Goal: Information Seeking & Learning: Learn about a topic

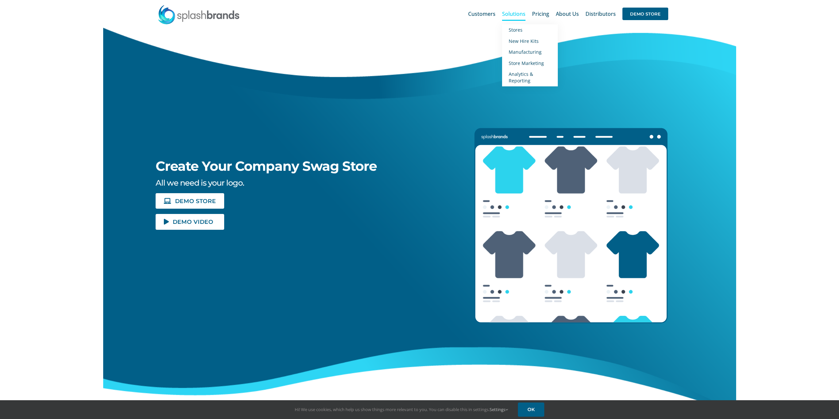
click at [512, 13] on span "Solutions" at bounding box center [513, 13] width 23 height 5
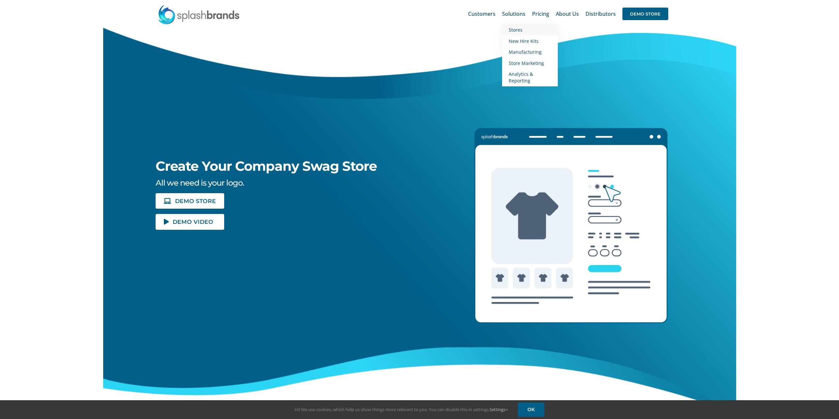
click at [520, 30] on span "Stores" at bounding box center [516, 30] width 14 height 6
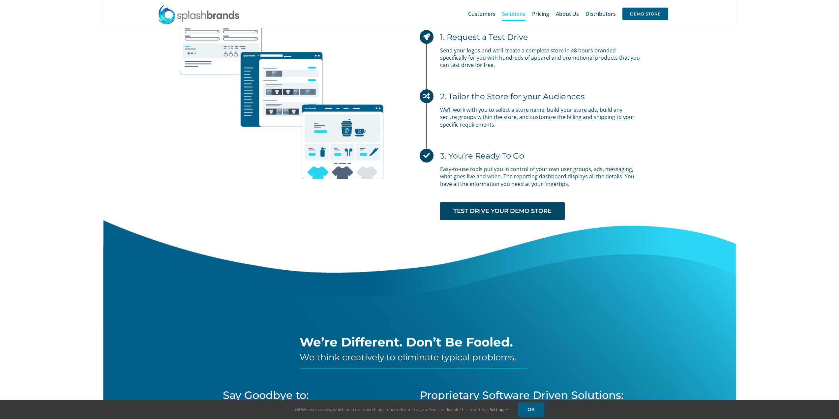
scroll to position [1946, 0]
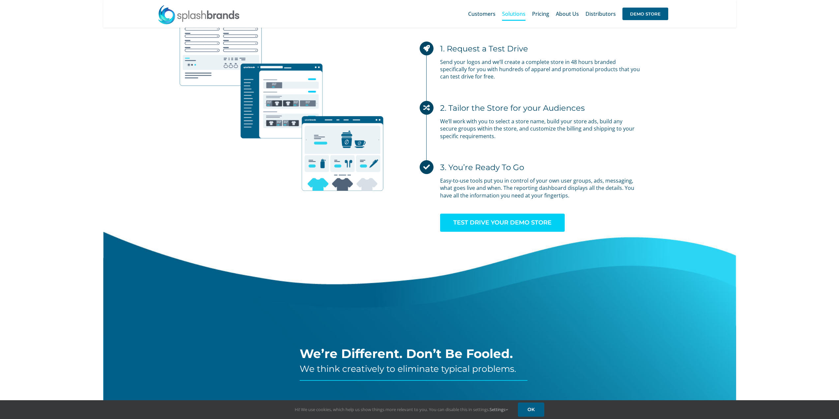
click at [520, 221] on span "TEST DRIVE YOUR DEMO STORE" at bounding box center [503, 222] width 98 height 7
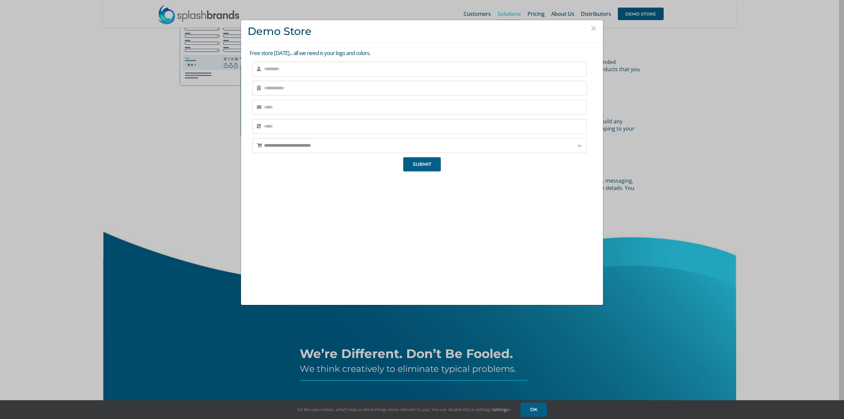
click at [662, 190] on div "**********" at bounding box center [422, 209] width 844 height 419
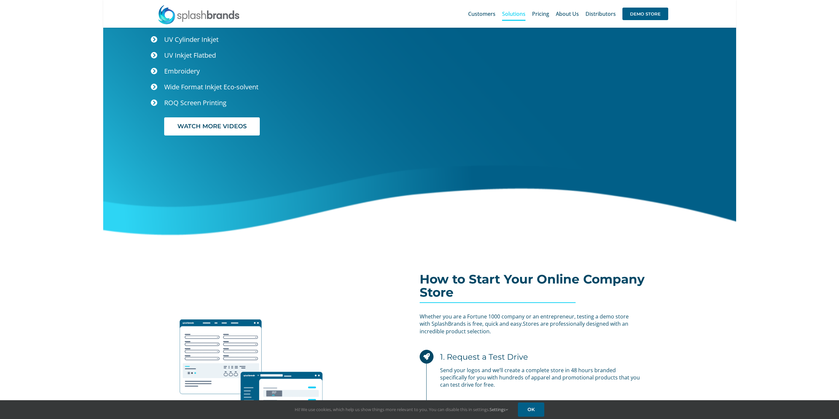
scroll to position [1583, 0]
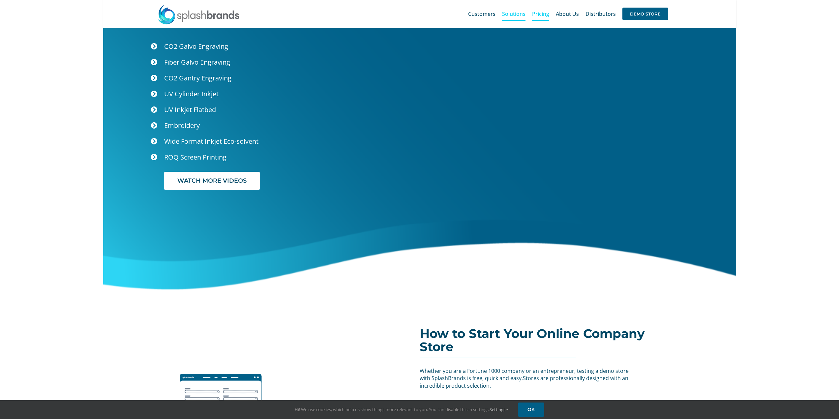
click at [544, 13] on span "Pricing" at bounding box center [540, 13] width 17 height 5
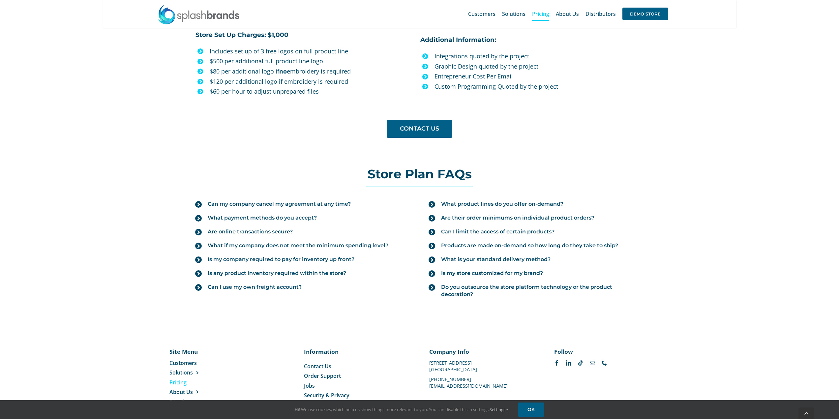
scroll to position [625, 0]
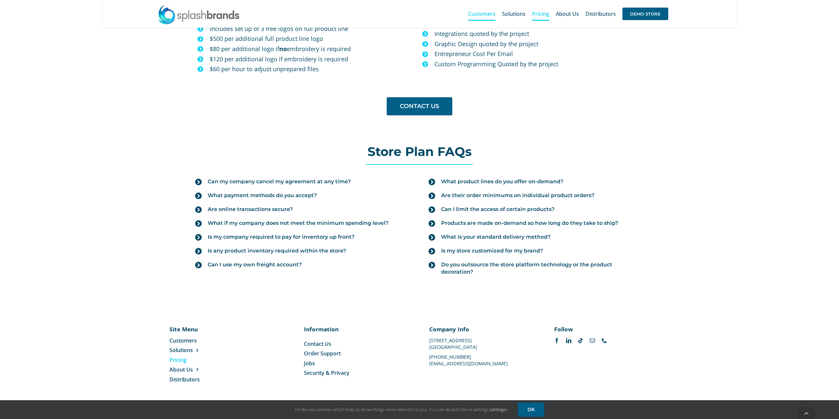
click at [477, 13] on span "Customers" at bounding box center [481, 13] width 27 height 5
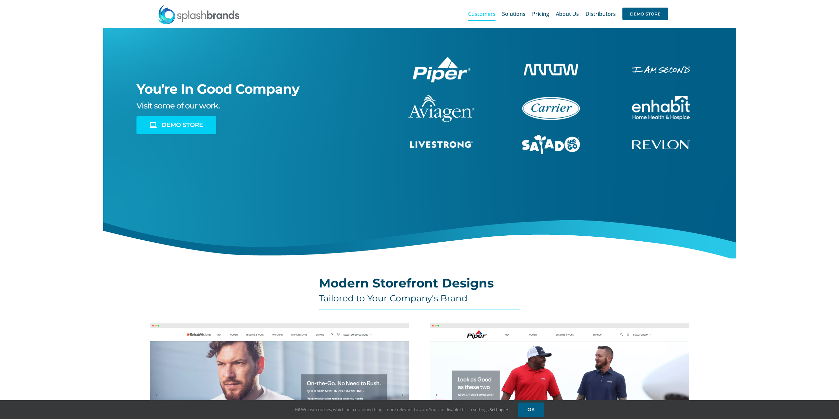
click at [185, 122] on span "DEMO STORE" at bounding box center [183, 125] width 42 height 7
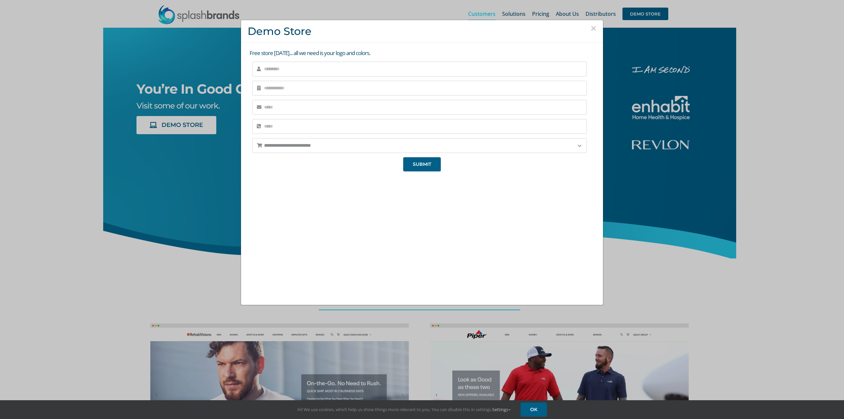
click at [656, 238] on div "**********" at bounding box center [422, 209] width 844 height 419
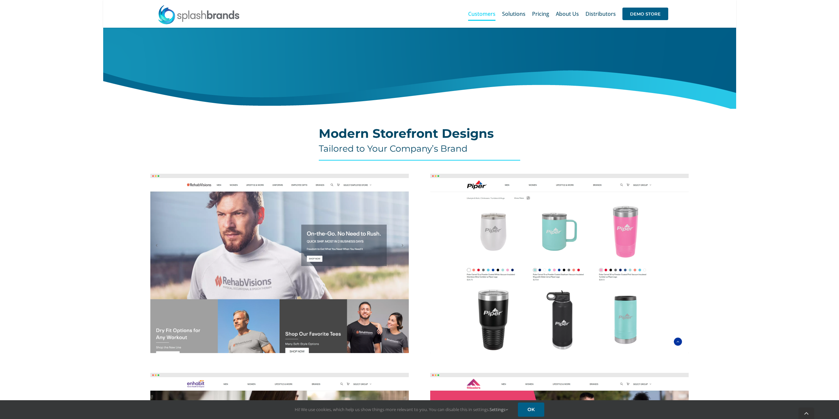
scroll to position [198, 0]
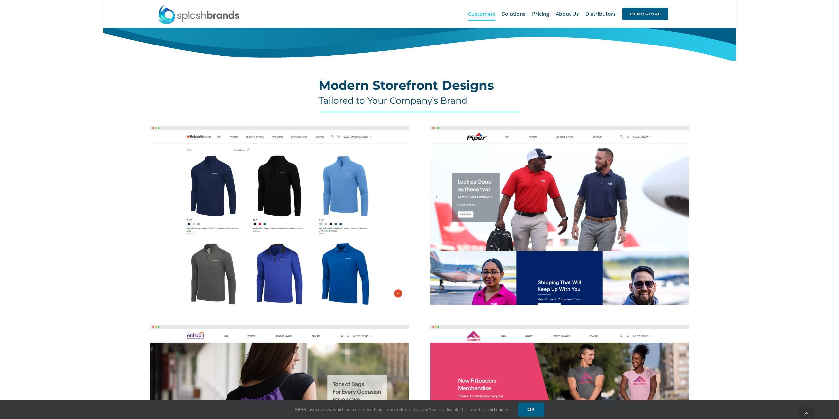
click at [296, 238] on img at bounding box center [279, 215] width 258 height 179
